Goal: Task Accomplishment & Management: Use online tool/utility

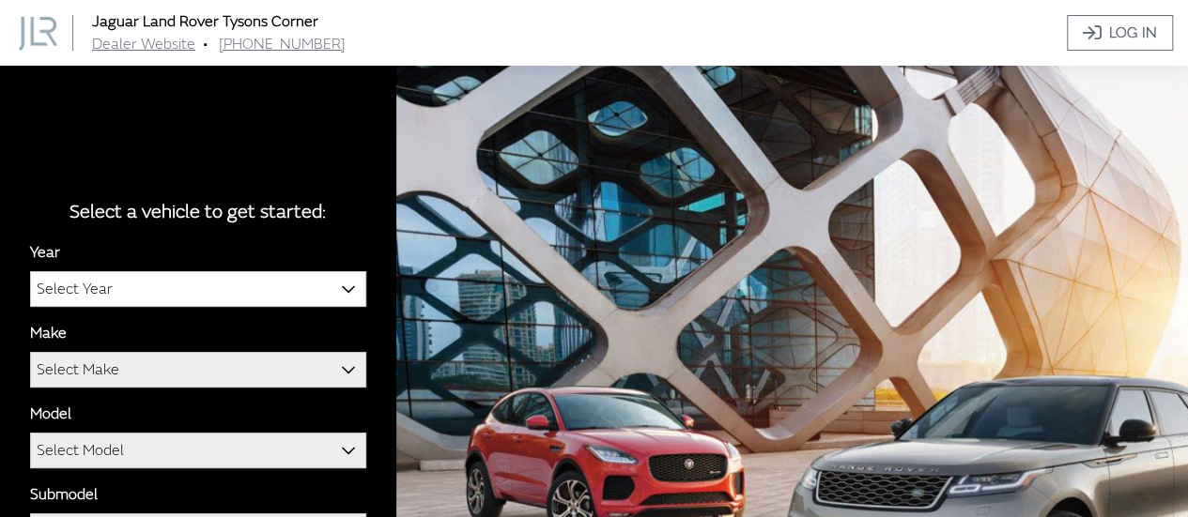
click at [135, 320] on div "Year [DATE] 2025 2024 2023 2022 2021 2020 2019 2018 2017 2016 Select Year Make …" at bounding box center [198, 443] width 336 height 404
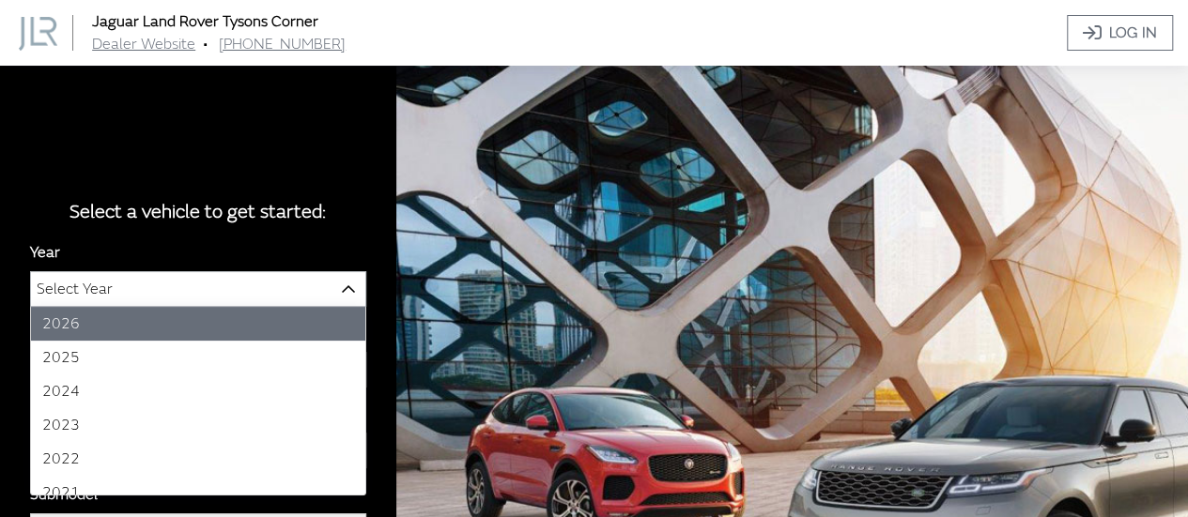
click at [153, 285] on span "Select Year" at bounding box center [198, 289] width 334 height 34
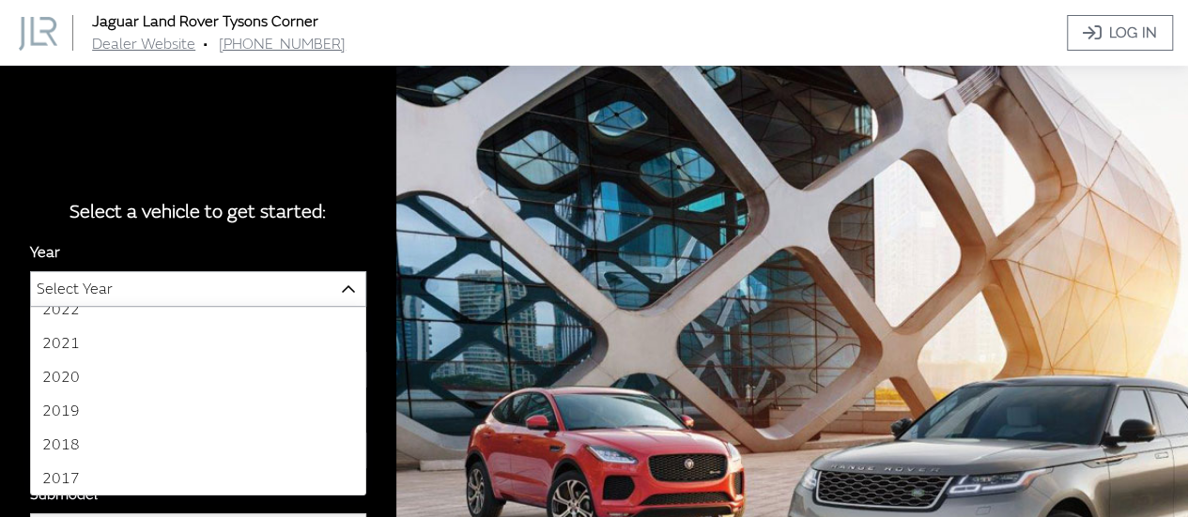
scroll to position [155, 0]
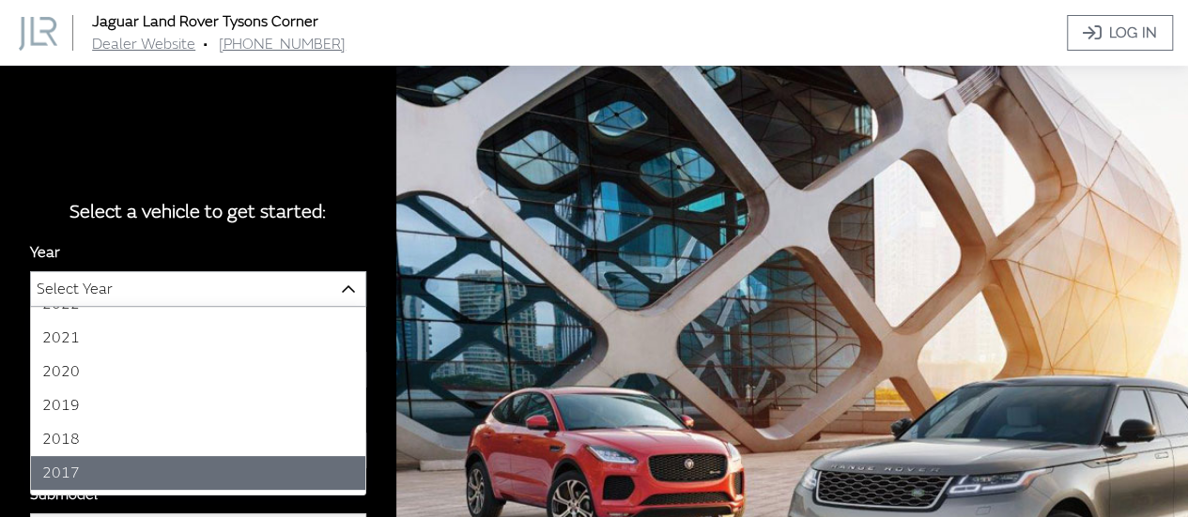
select select "35"
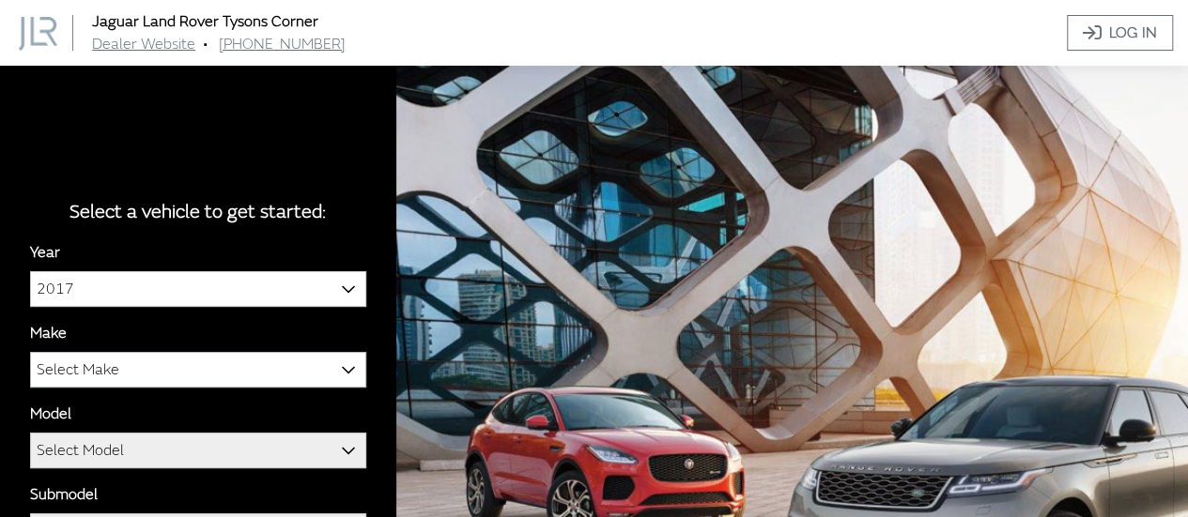
click at [168, 355] on span "Select Make" at bounding box center [198, 370] width 334 height 34
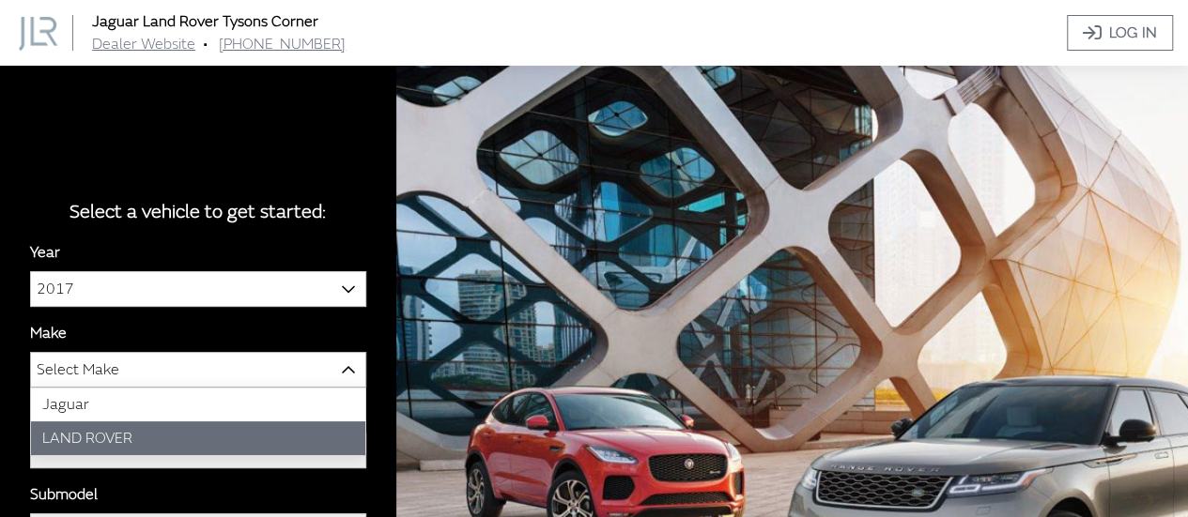
select select "39"
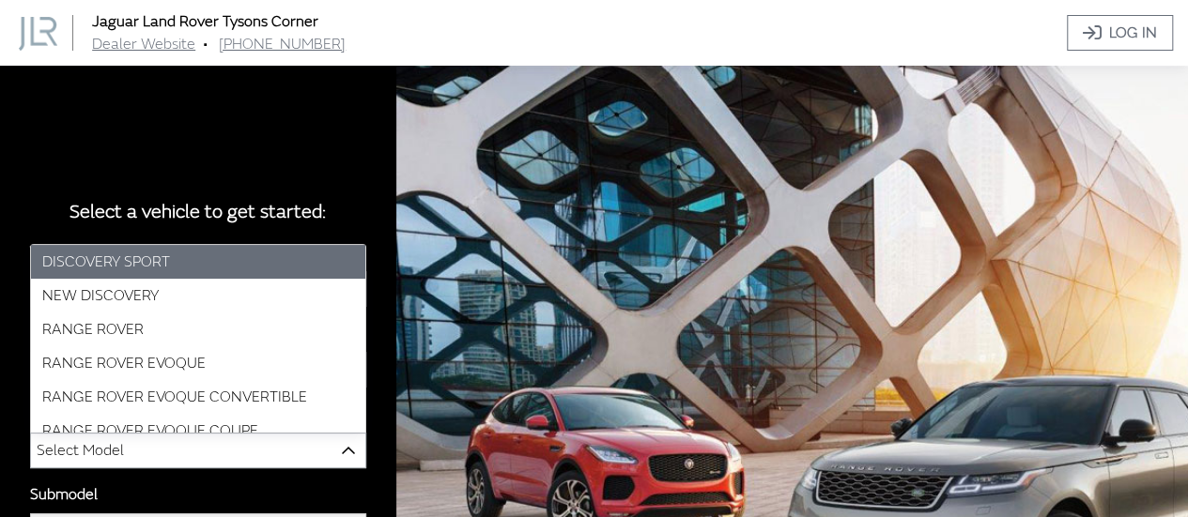
click at [141, 454] on span "Select Model" at bounding box center [198, 451] width 334 height 34
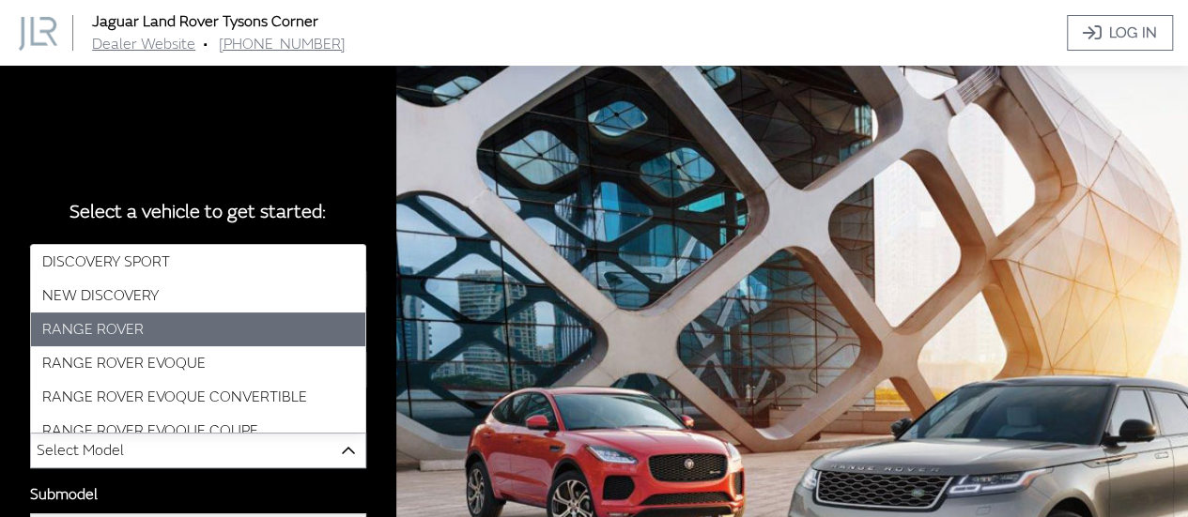
select select "823"
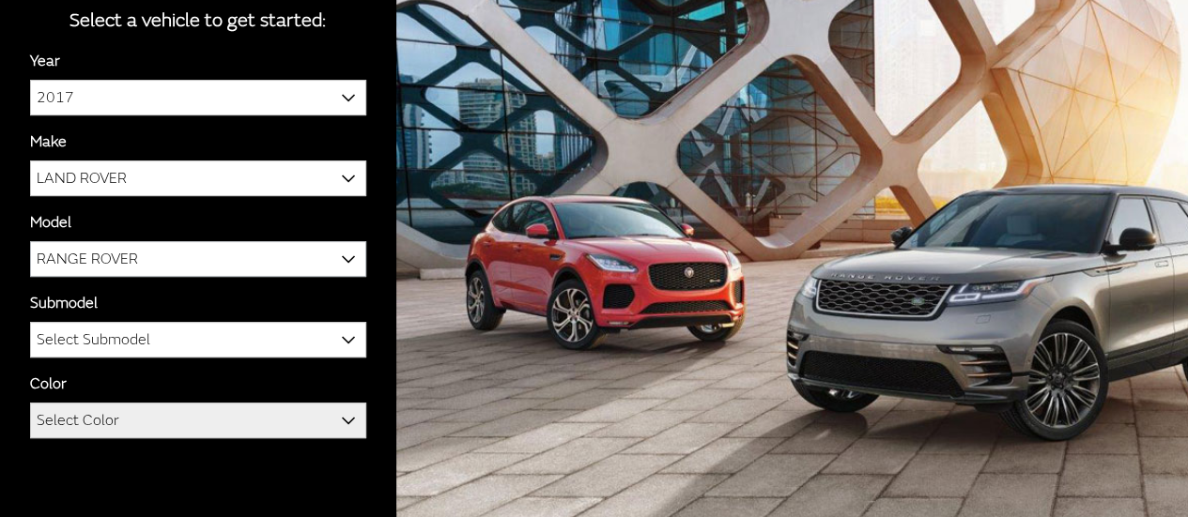
scroll to position [195, 0]
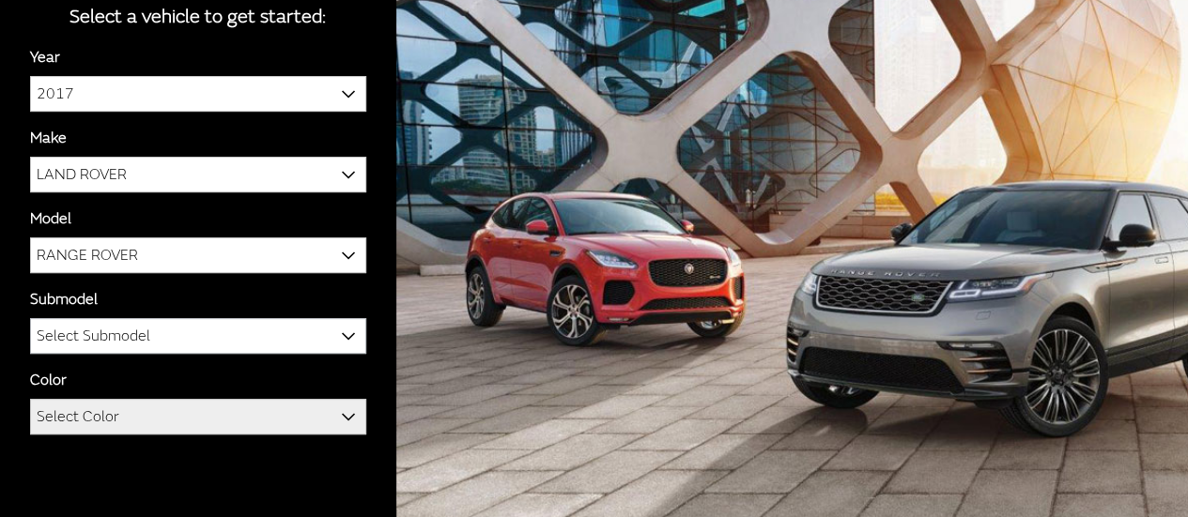
click at [146, 348] on span "Select Submodel" at bounding box center [94, 336] width 114 height 34
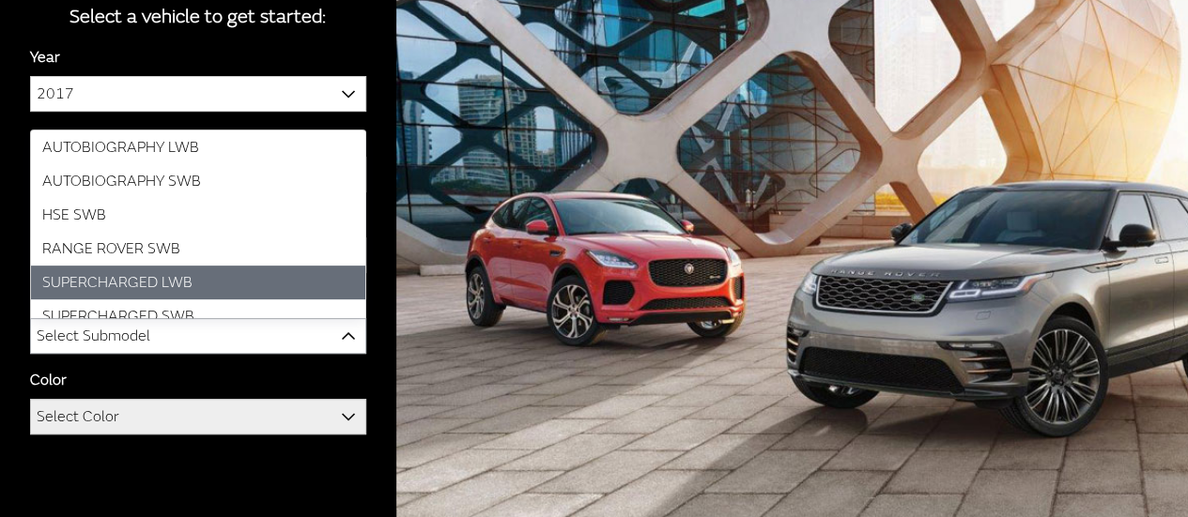
scroll to position [49, 0]
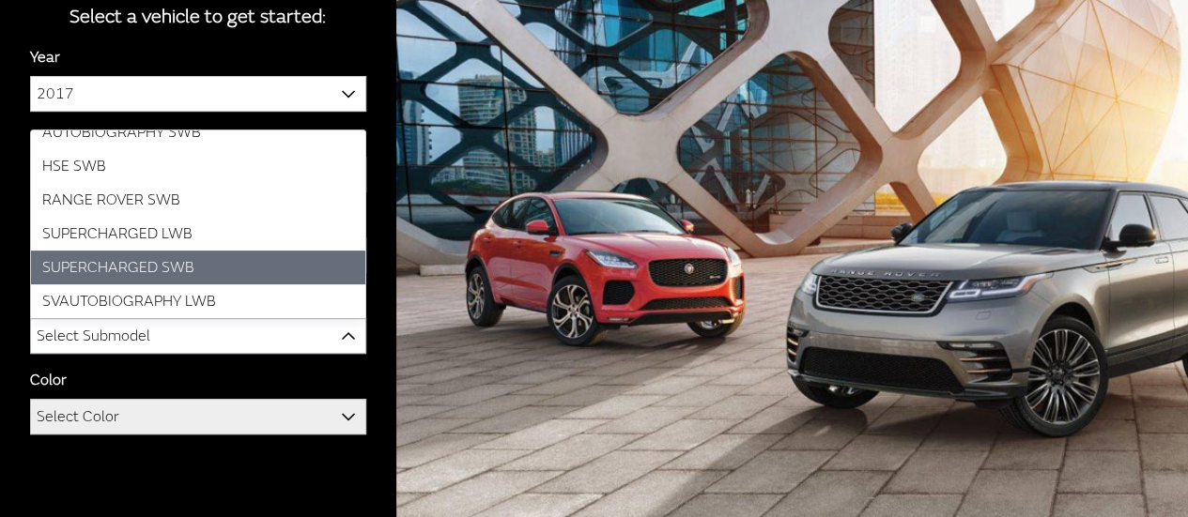
select select "2559"
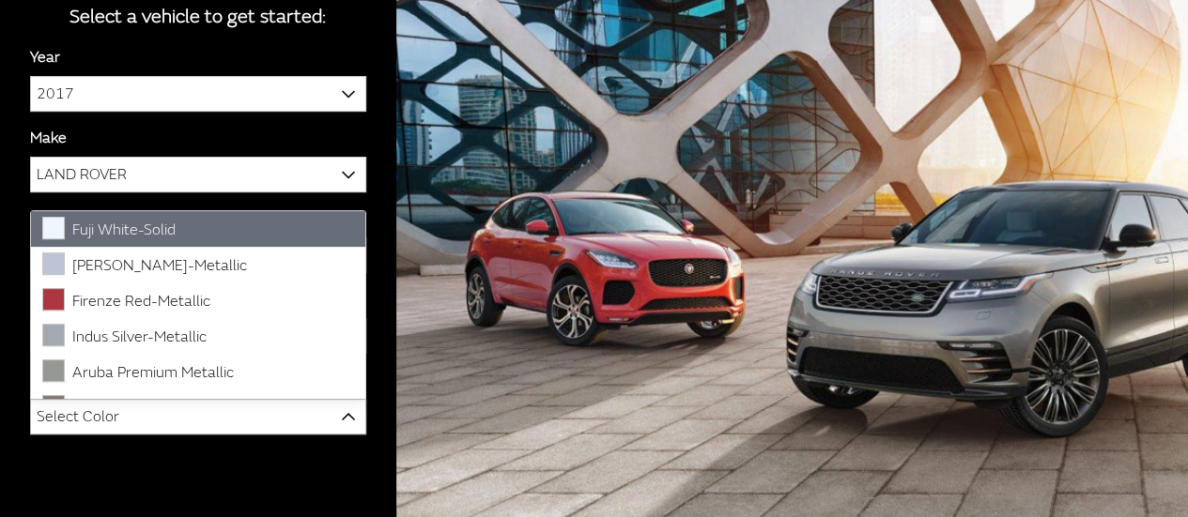
click at [170, 414] on span "Select Color" at bounding box center [198, 417] width 334 height 34
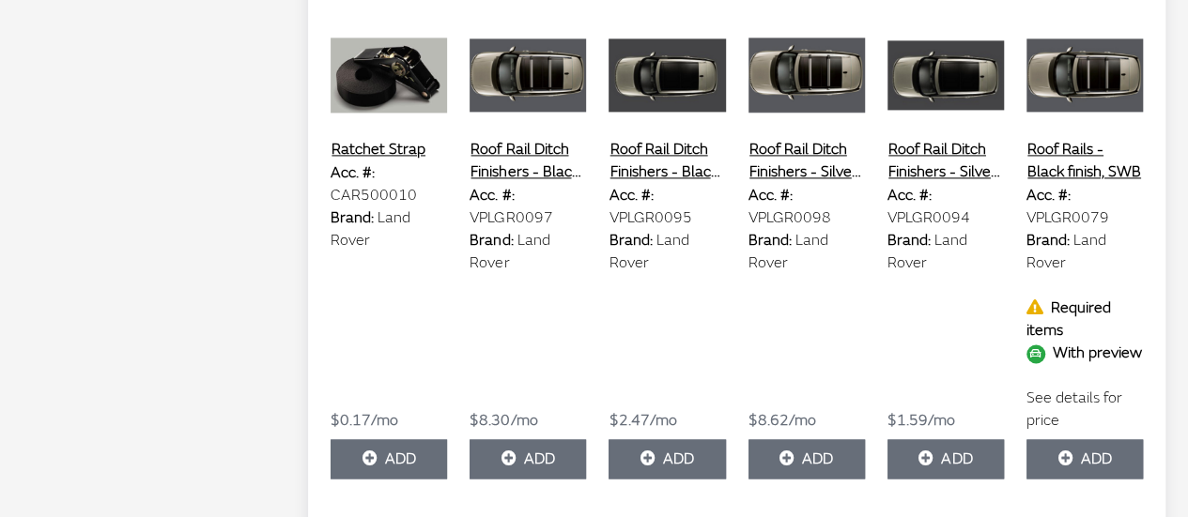
scroll to position [1281, 0]
